Goal: Transaction & Acquisition: Purchase product/service

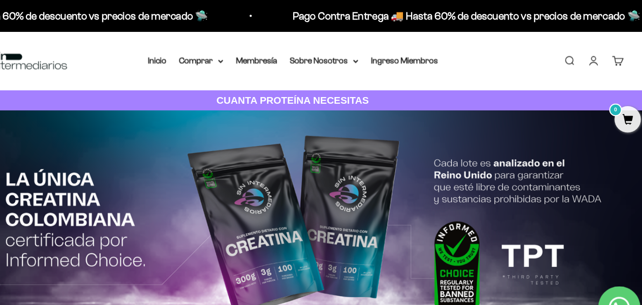
click at [592, 52] on link "Iniciar sesión" at bounding box center [592, 54] width 10 height 10
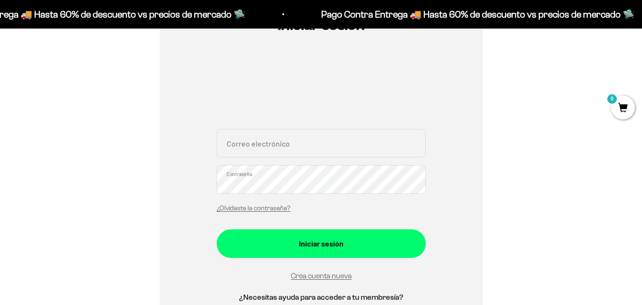
scroll to position [133, 0]
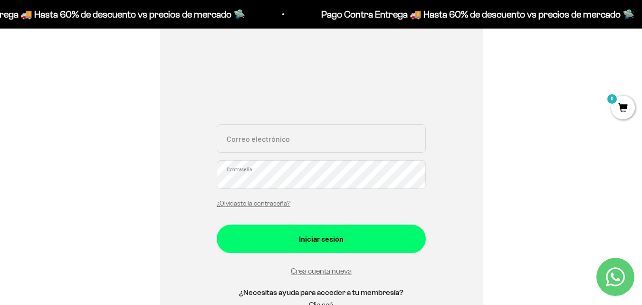
click at [303, 271] on link "Crea cuenta nueva" at bounding box center [321, 271] width 61 height 8
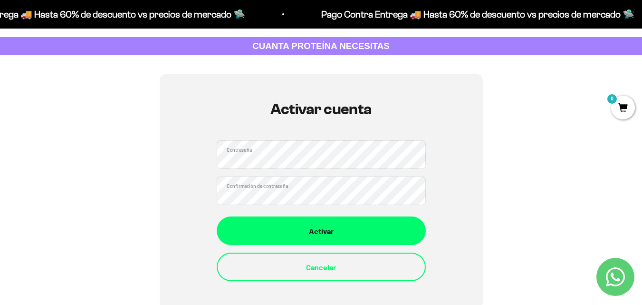
scroll to position [38, 0]
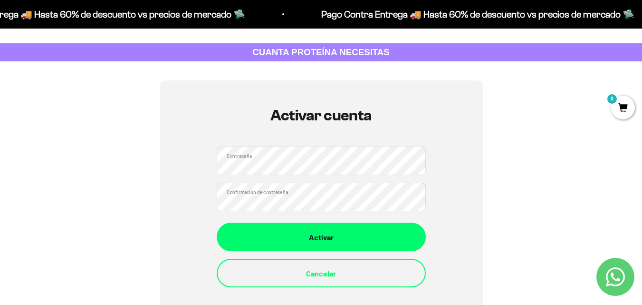
click at [301, 234] on div "Activar" at bounding box center [321, 237] width 171 height 12
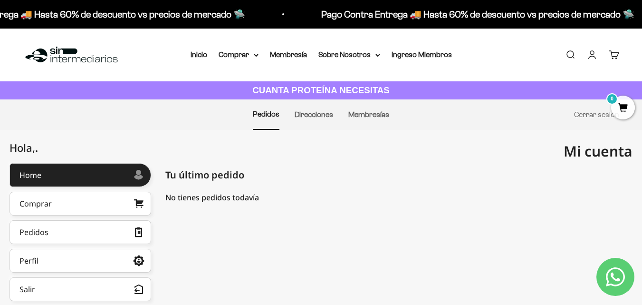
click at [46, 200] on div "Comprar" at bounding box center [35, 204] width 32 height 8
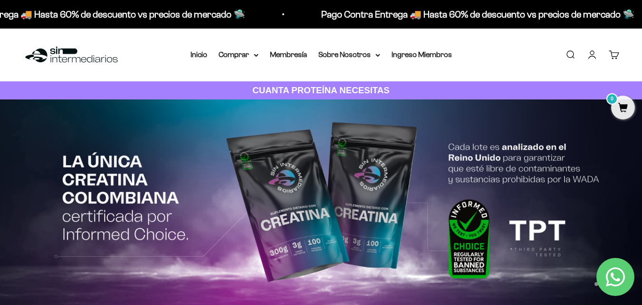
click at [253, 56] on summary "Comprar" at bounding box center [239, 54] width 40 height 12
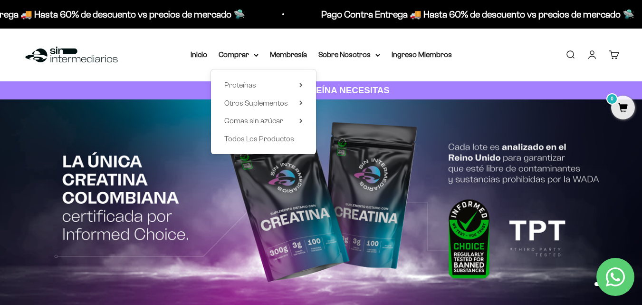
click at [247, 84] on span "Proteínas" at bounding box center [240, 85] width 32 height 8
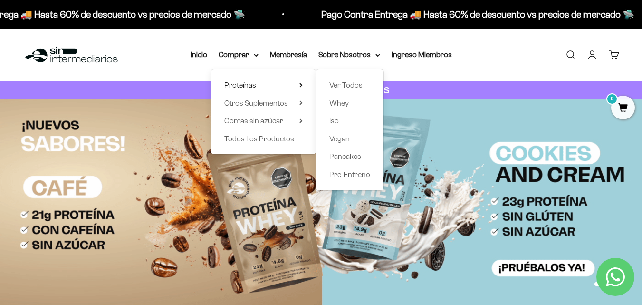
click at [346, 81] on span "Ver Todos" at bounding box center [345, 85] width 33 height 8
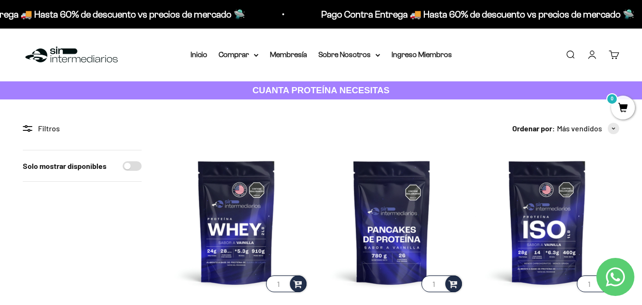
click at [37, 126] on div "Filtros" at bounding box center [82, 128] width 119 height 12
click at [244, 55] on summary "Comprar" at bounding box center [239, 54] width 40 height 12
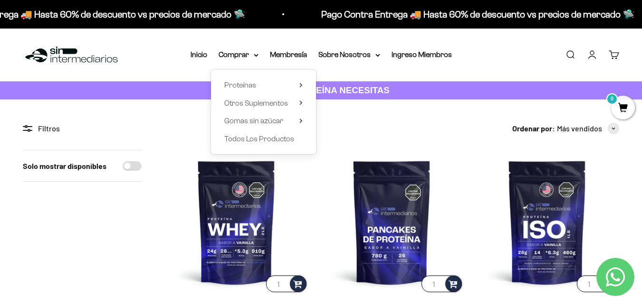
click at [242, 105] on span "Otros Suplementos" at bounding box center [256, 103] width 64 height 8
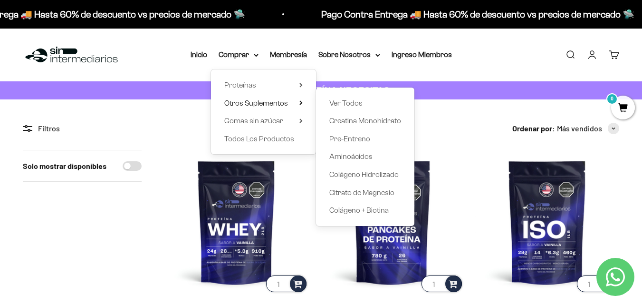
click at [343, 193] on span "Citrato de Magnesio" at bounding box center [361, 192] width 65 height 8
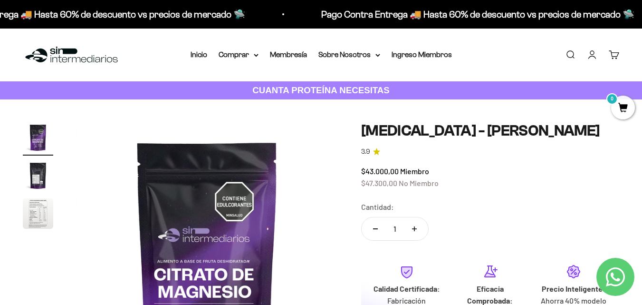
click at [239, 55] on summary "Comprar" at bounding box center [239, 54] width 40 height 12
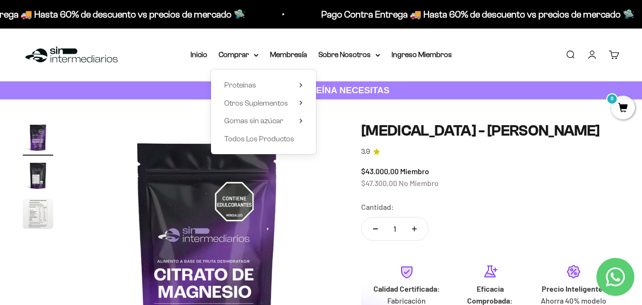
click at [246, 103] on span "Otros Suplementos" at bounding box center [256, 103] width 64 height 8
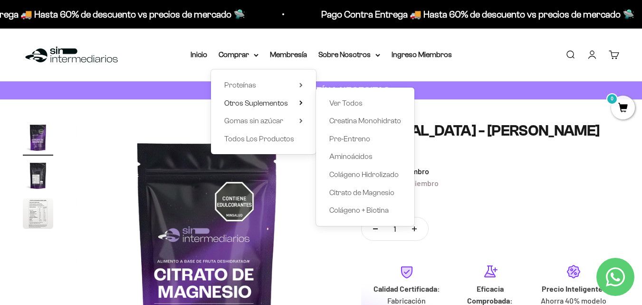
click at [348, 178] on span "Colágeno Hidrolizado" at bounding box center [363, 174] width 69 height 8
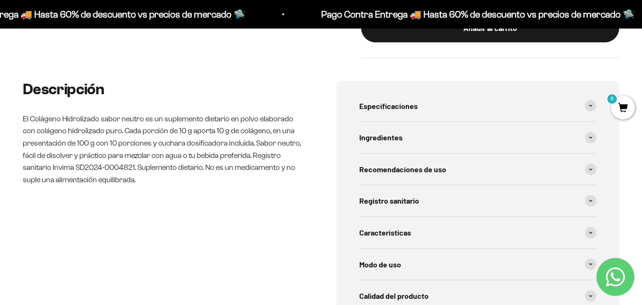
scroll to position [366, 0]
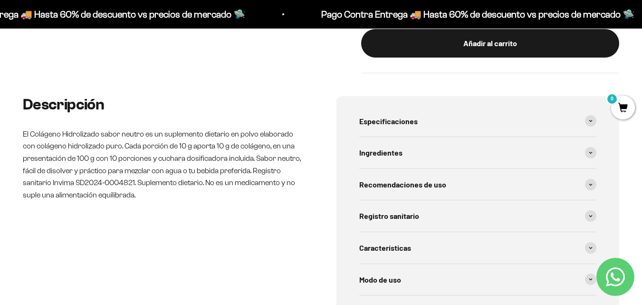
click at [588, 123] on span at bounding box center [590, 120] width 11 height 11
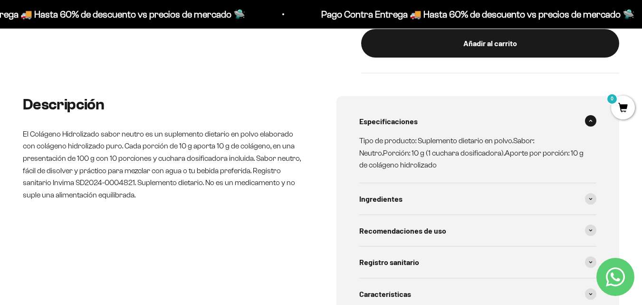
click at [591, 198] on icon at bounding box center [591, 198] width 4 height 3
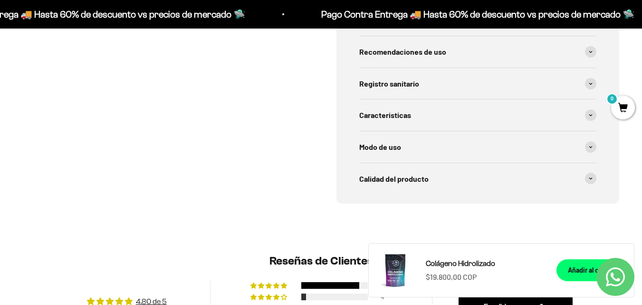
scroll to position [570, 0]
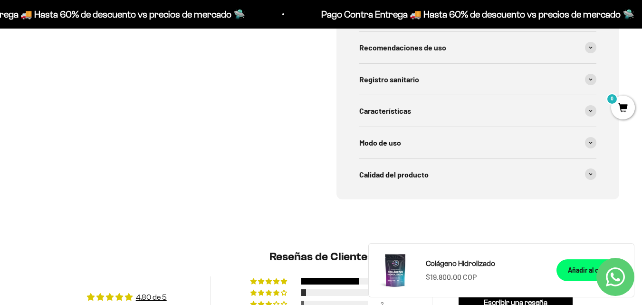
click at [593, 112] on span at bounding box center [590, 110] width 11 height 11
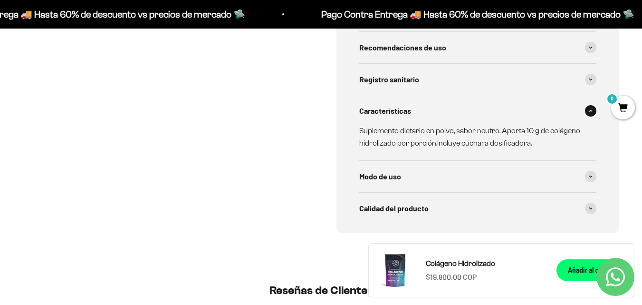
click at [589, 210] on span at bounding box center [590, 207] width 11 height 11
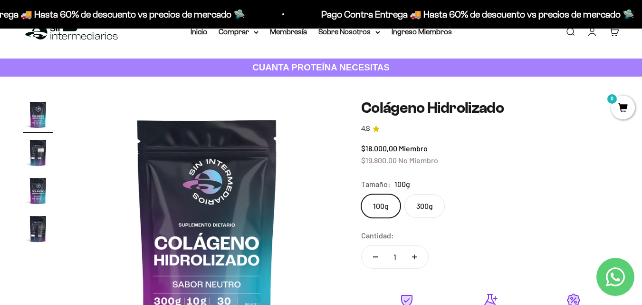
scroll to position [0, 0]
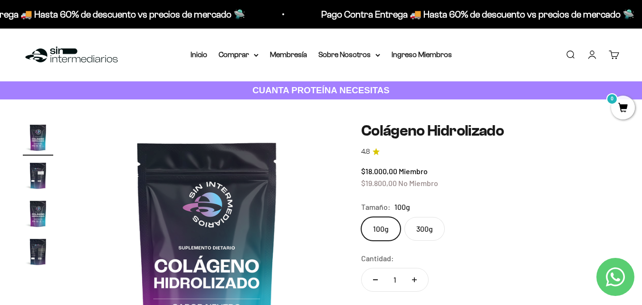
click at [248, 55] on summary "Comprar" at bounding box center [239, 54] width 40 height 12
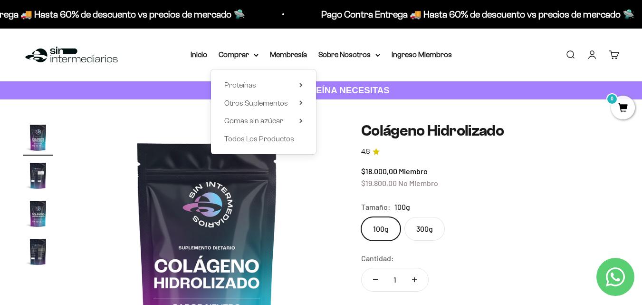
click at [261, 120] on span "Gomas sin azúcar" at bounding box center [253, 120] width 59 height 8
click at [248, 138] on span "Todos Los Productos" at bounding box center [259, 139] width 70 height 8
